Goal: Find specific page/section: Find specific page/section

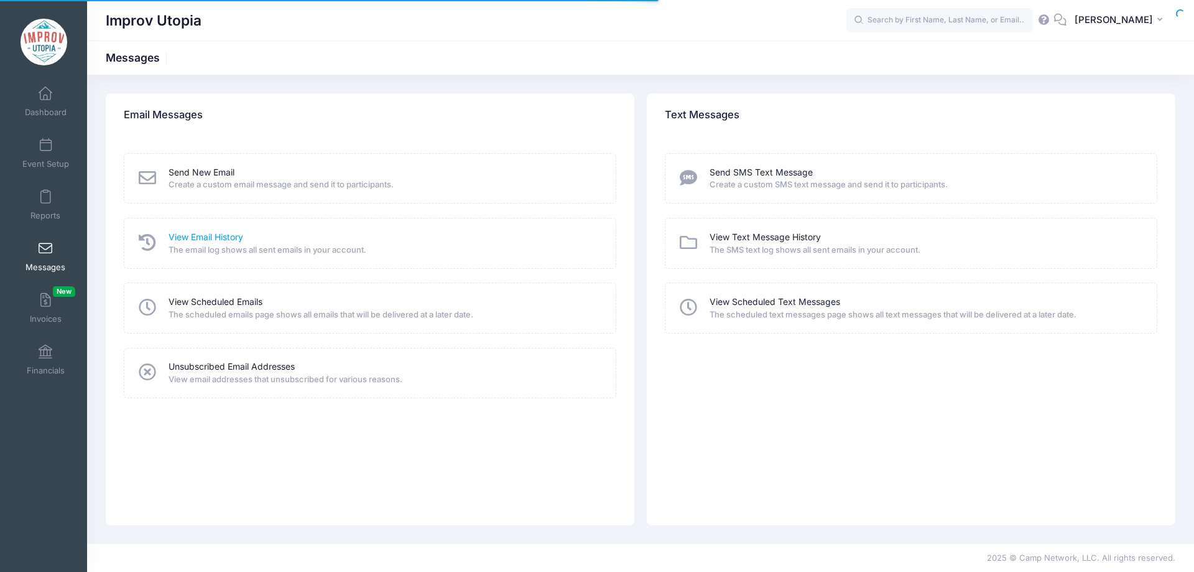
click at [198, 234] on link "View Email History" at bounding box center [206, 237] width 75 height 13
